Goal: Task Accomplishment & Management: Complete application form

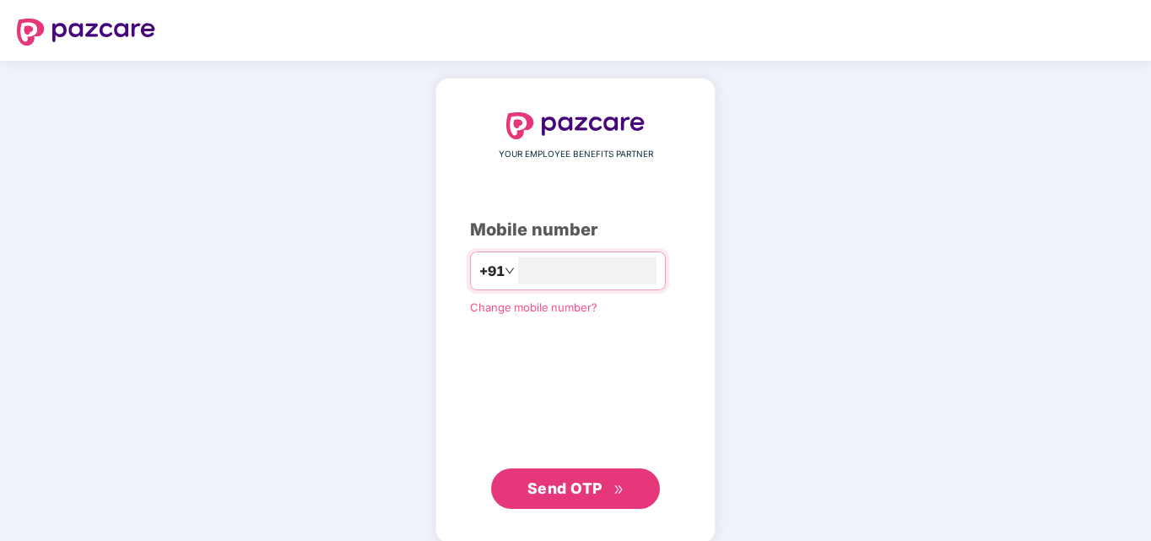
type input "**********"
click at [556, 478] on span "Send OTP" at bounding box center [575, 489] width 97 height 24
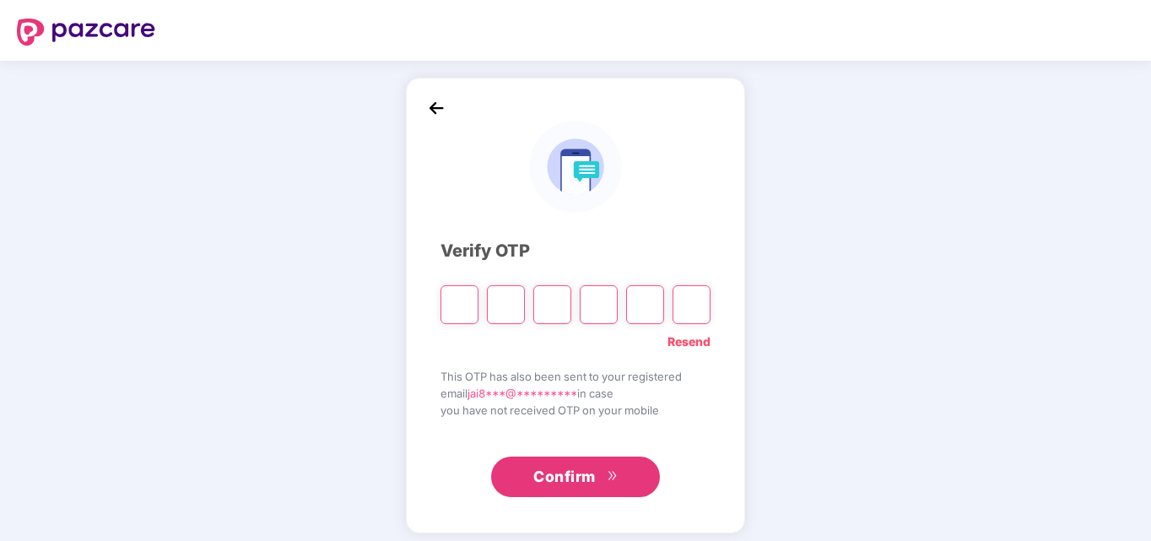
type input "*"
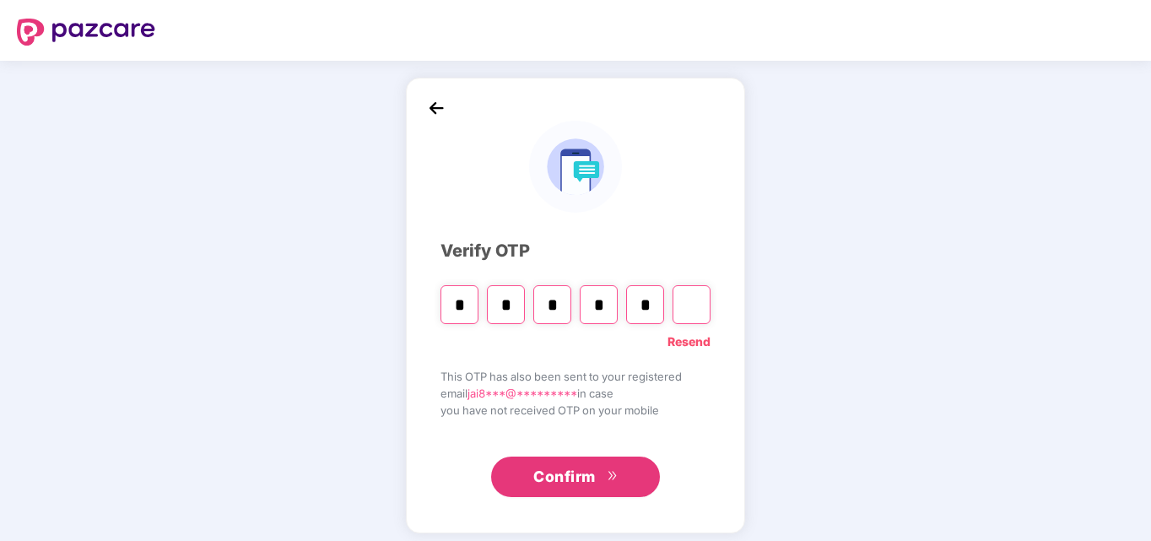
type input "*"
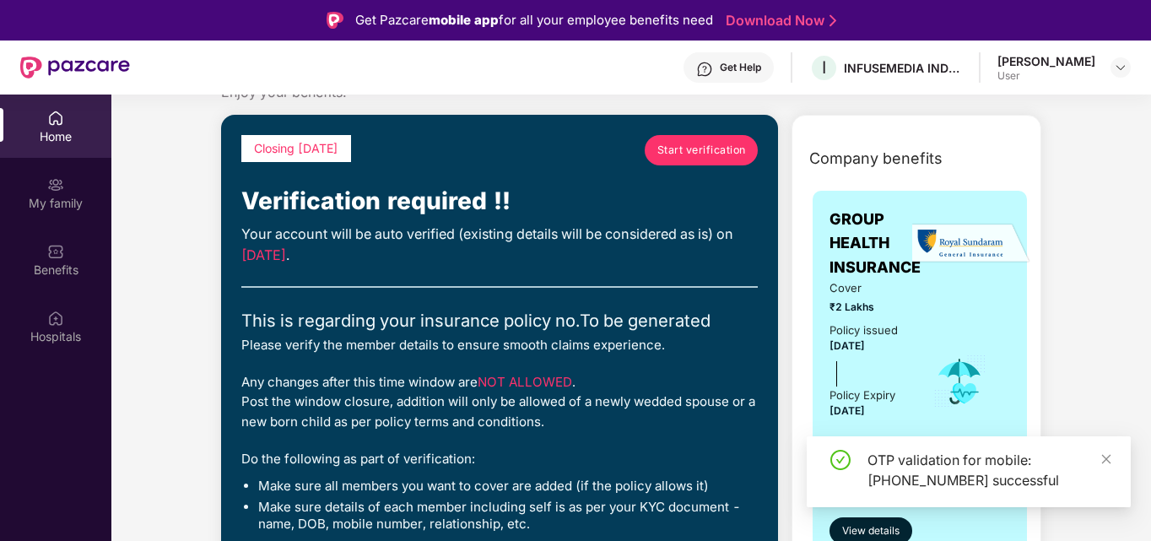
scroll to position [84, 0]
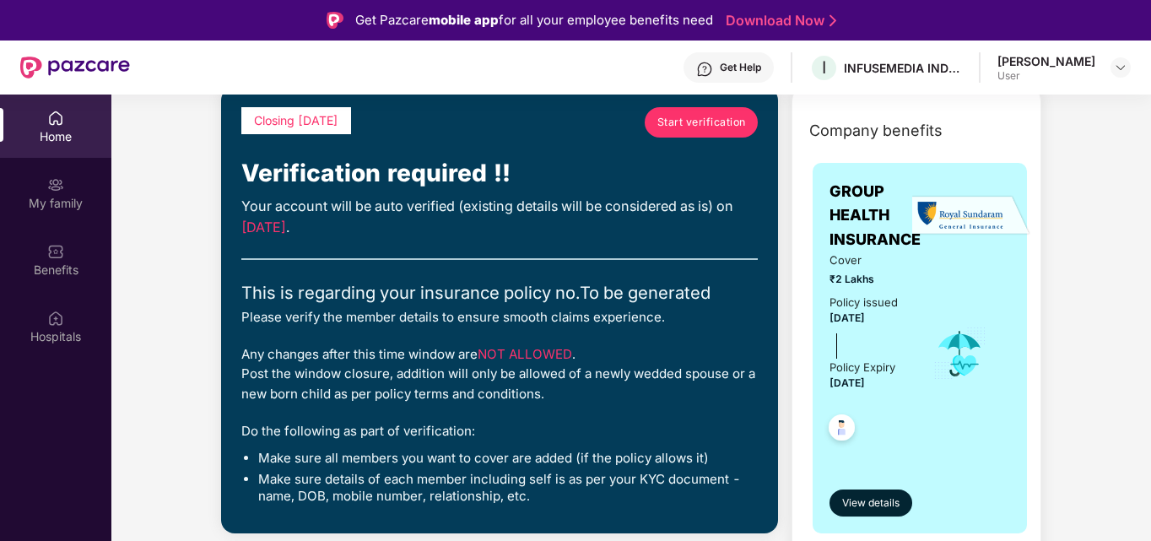
click at [699, 131] on link "Start verification" at bounding box center [701, 122] width 113 height 30
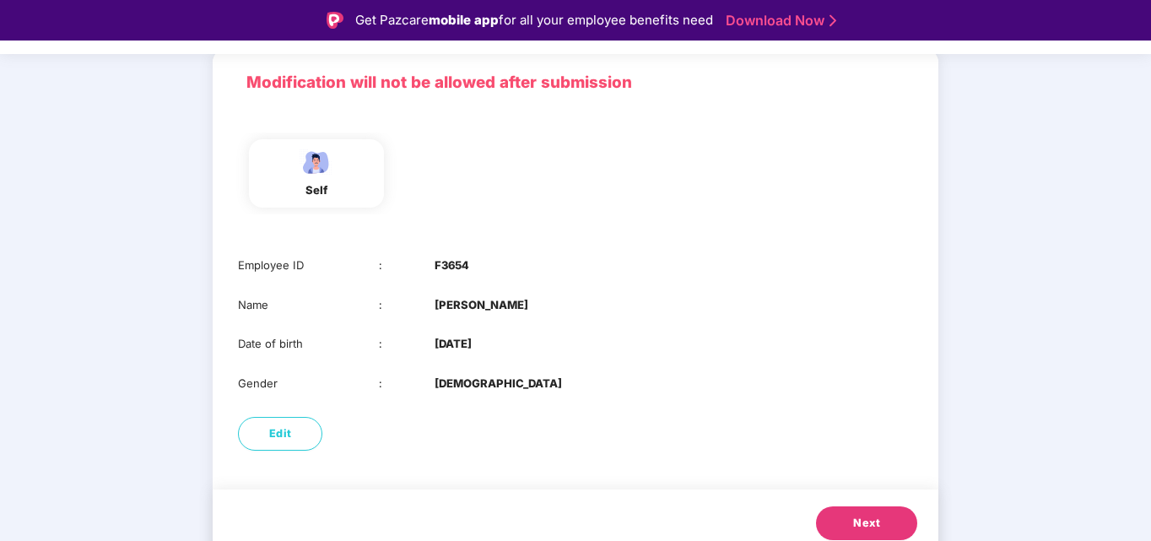
scroll to position [127, 0]
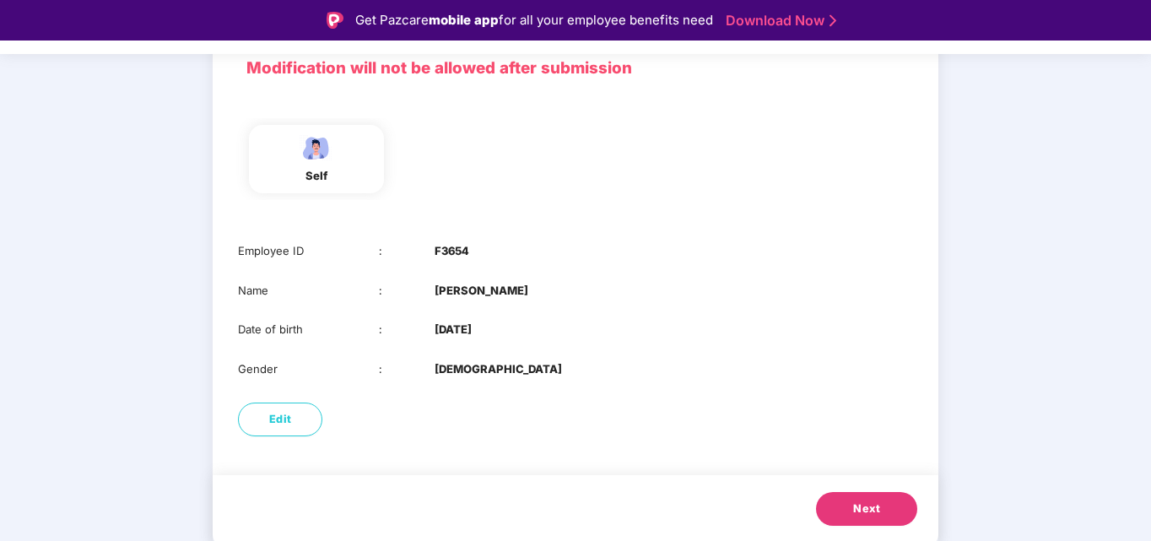
click at [866, 511] on span "Next" at bounding box center [866, 508] width 27 height 17
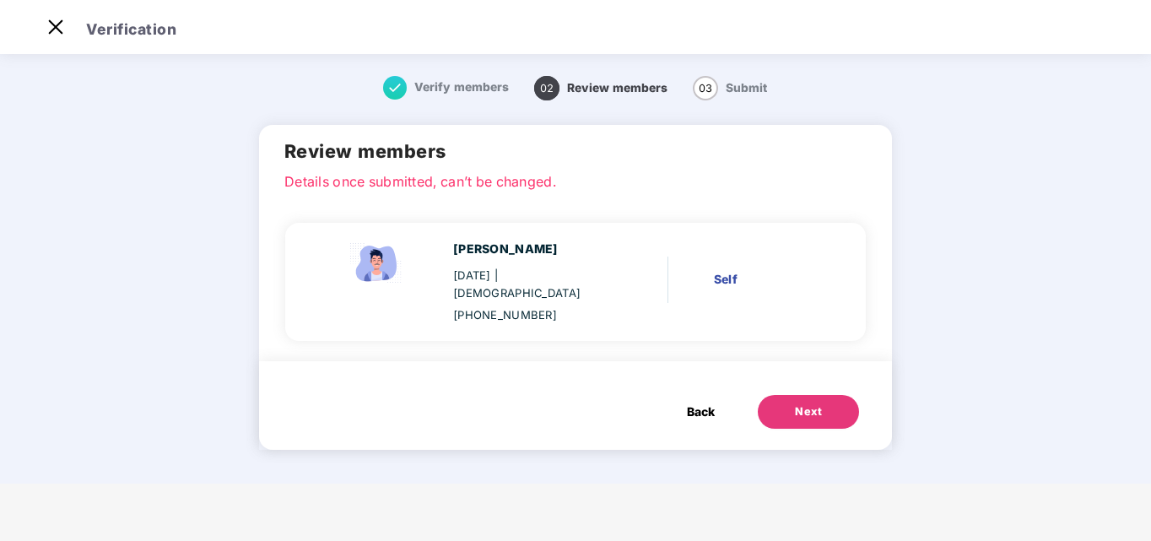
click at [722, 280] on div "Self" at bounding box center [765, 279] width 102 height 19
click at [804, 413] on div "Next" at bounding box center [808, 411] width 27 height 17
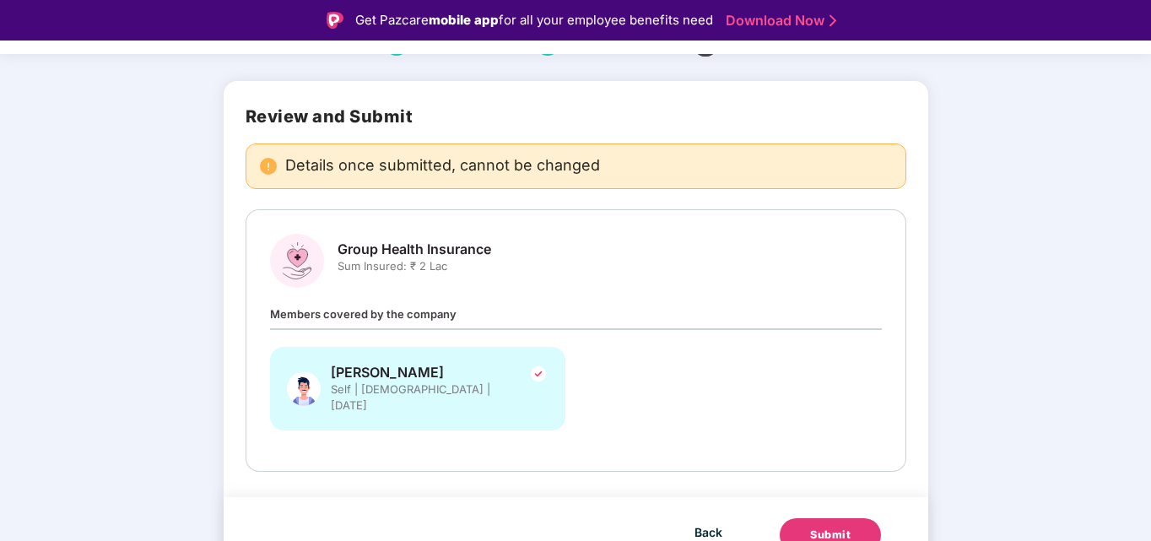
scroll to position [94, 0]
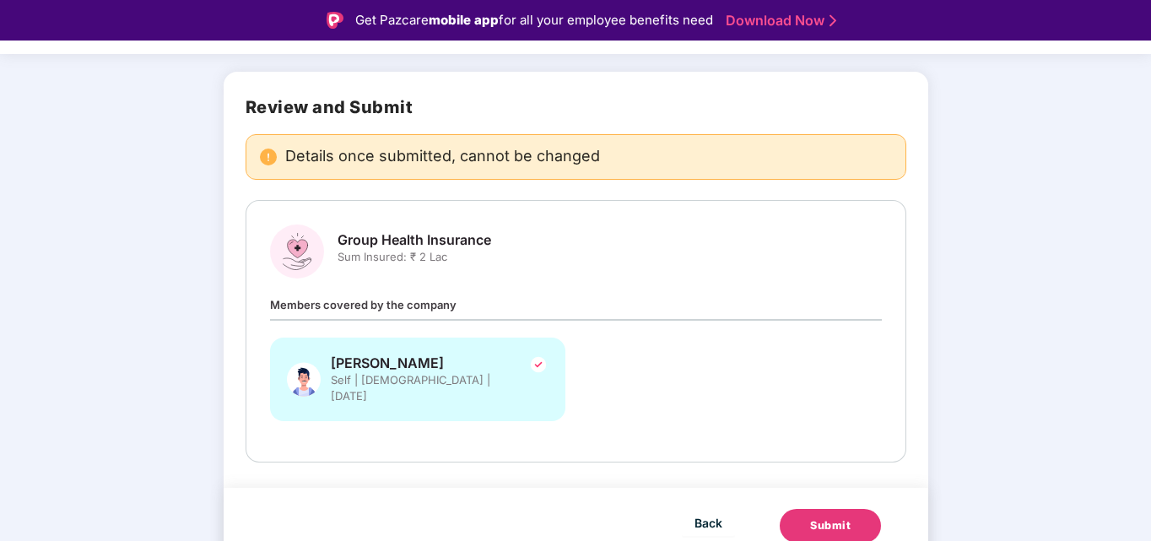
click at [373, 303] on span "Members covered by the company" at bounding box center [363, 304] width 186 height 13
click at [831, 509] on button "Submit" at bounding box center [830, 526] width 101 height 34
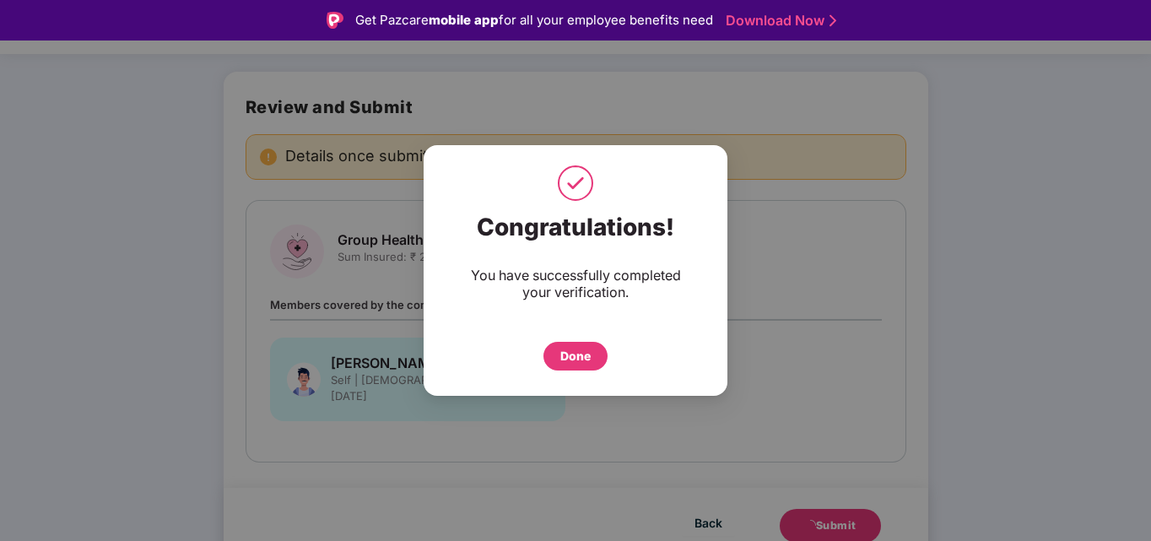
click at [572, 359] on div "Done" at bounding box center [575, 356] width 30 height 19
